Goal: Register for event/course

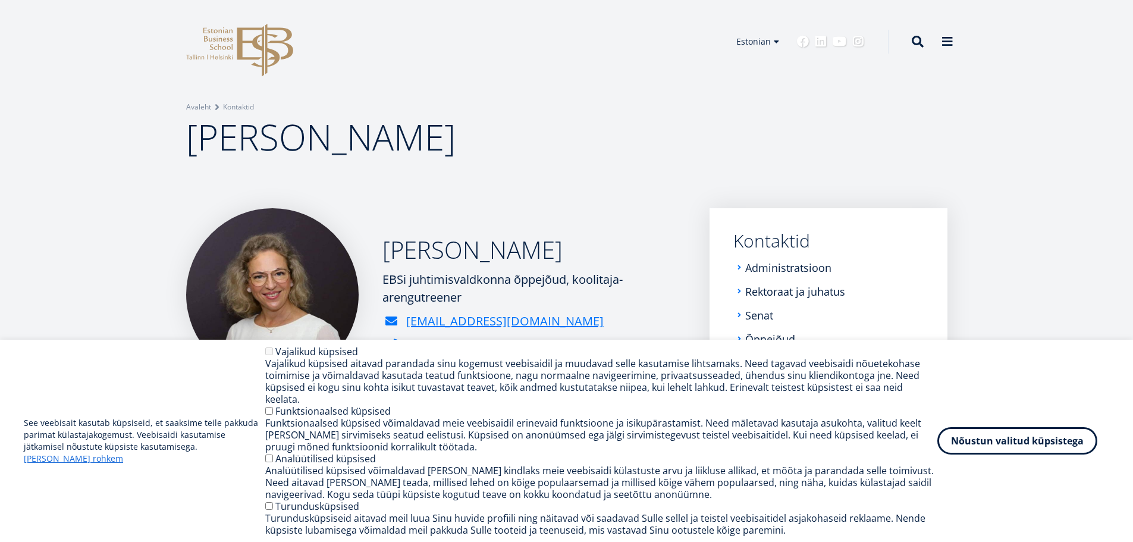
click at [997, 450] on button "Nõustun valitud küpsistega" at bounding box center [1017, 440] width 160 height 27
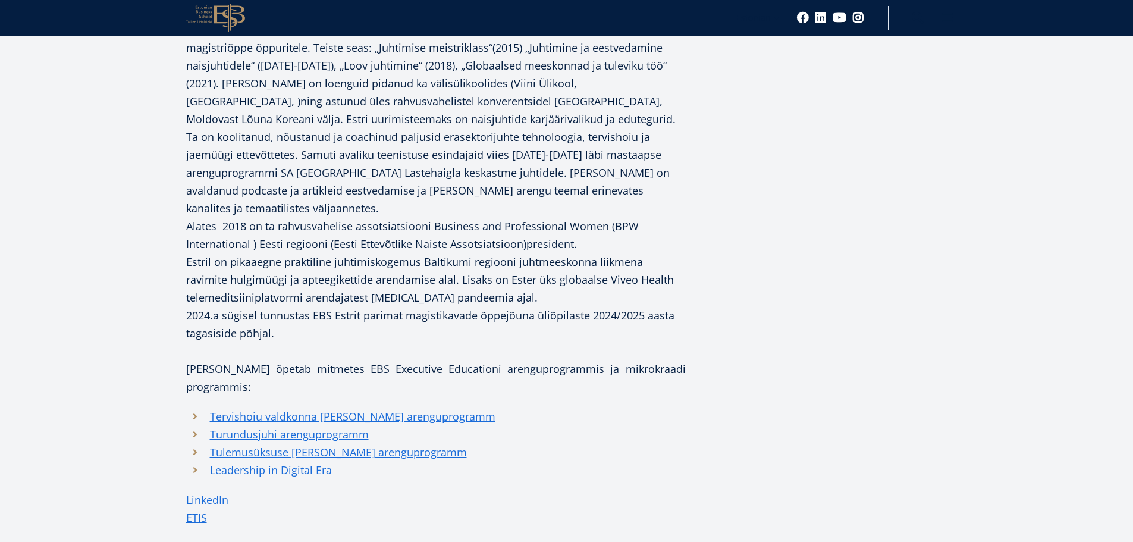
scroll to position [416, 0]
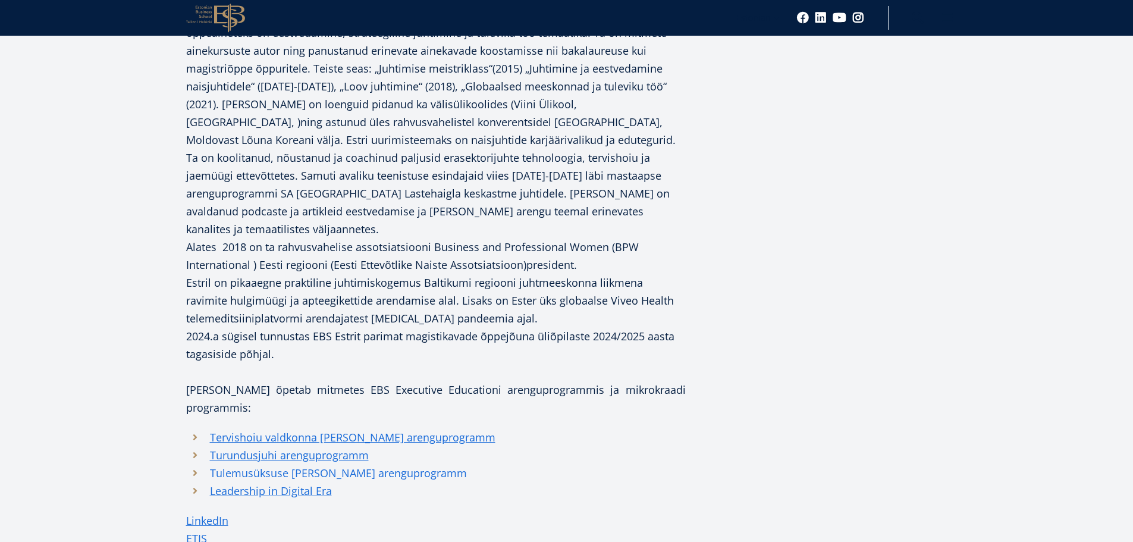
click at [370, 464] on link "Tulemusüksuse juhi arenguprogramm" at bounding box center [338, 473] width 257 height 18
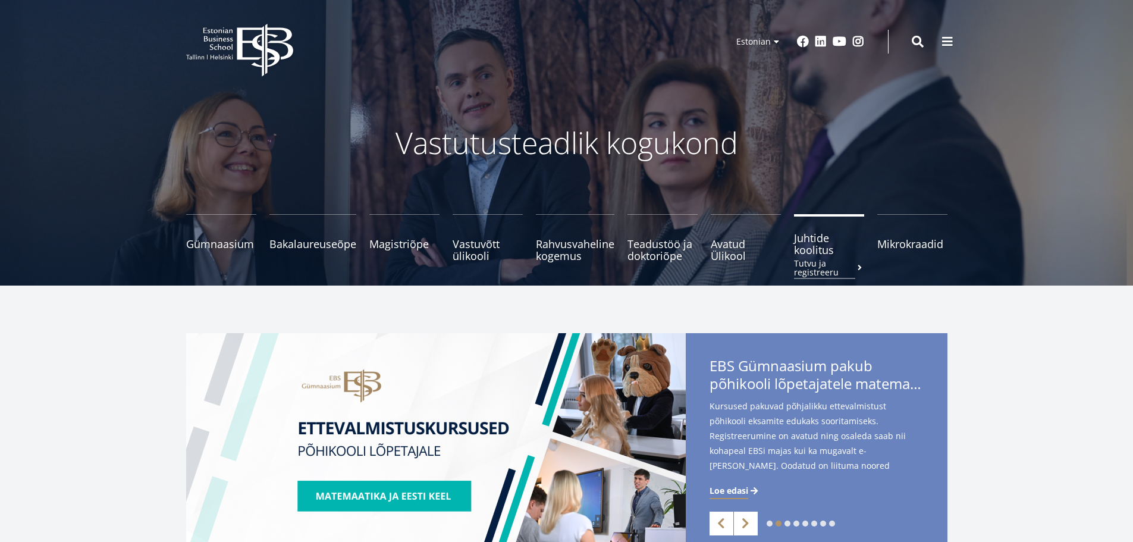
click at [814, 244] on span "Juhtide koolitus Tutvu ja registreeru" at bounding box center [829, 244] width 70 height 24
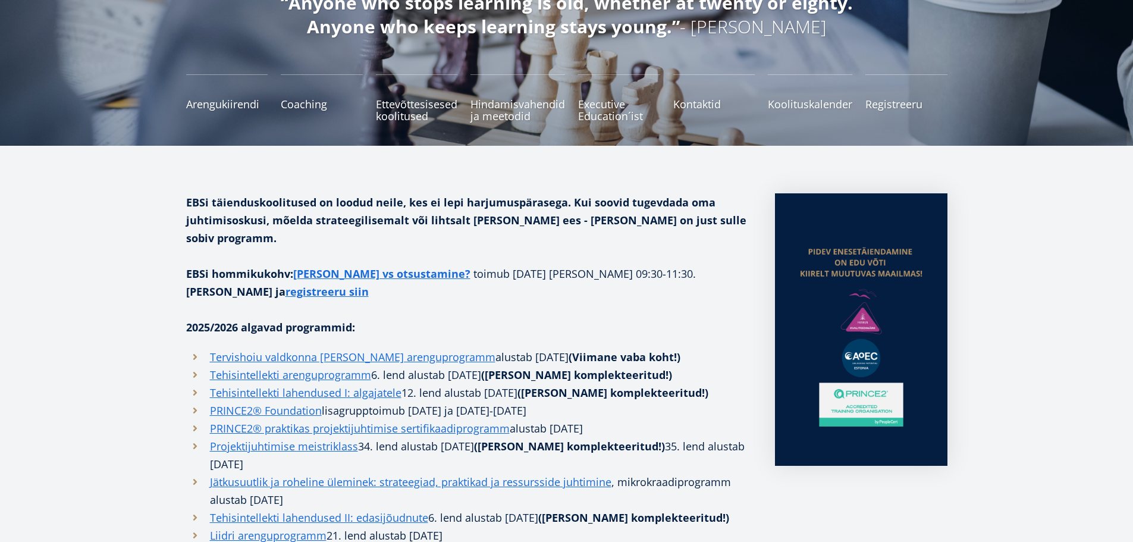
scroll to position [119, 0]
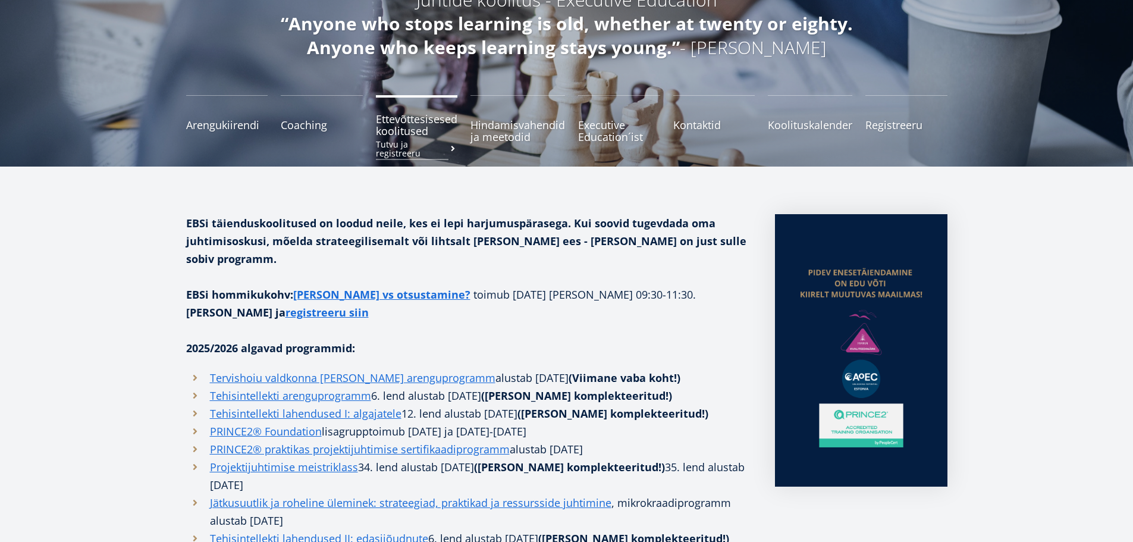
click at [416, 124] on span "Ettevõttesisesed koolitused Tutvu ja registreeru" at bounding box center [417, 125] width 82 height 24
